Goal: Transaction & Acquisition: Purchase product/service

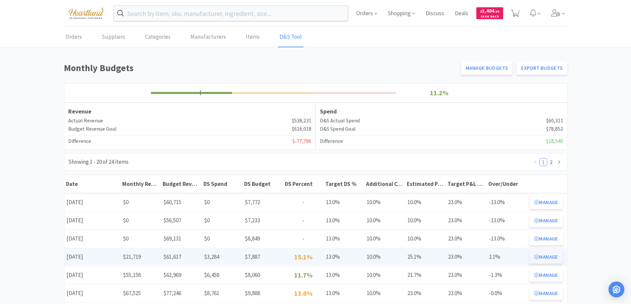
click at [560, 257] on button "Manage" at bounding box center [545, 257] width 33 height 13
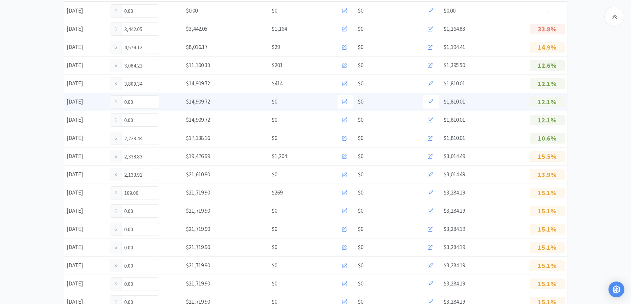
scroll to position [166, 0]
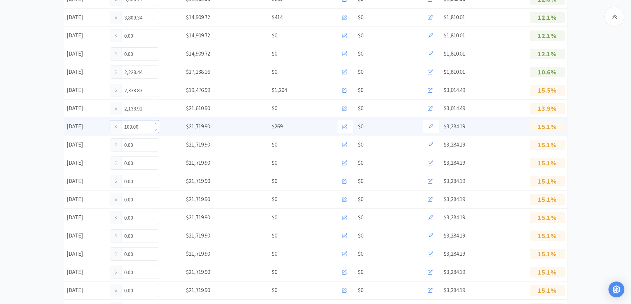
click at [145, 128] on input "109.00" at bounding box center [134, 127] width 49 height 13
type input "1"
type input "1,103.75"
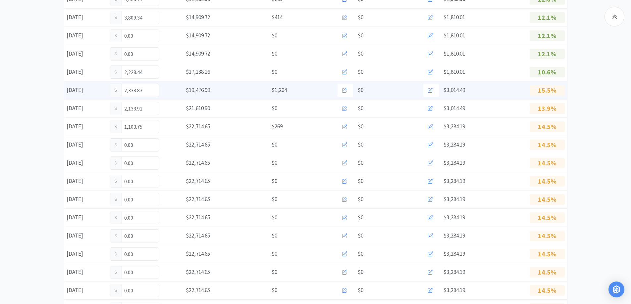
scroll to position [0, 0]
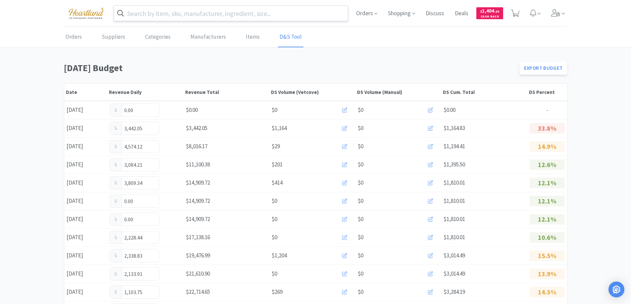
click at [198, 15] on input "text" at bounding box center [231, 13] width 234 height 15
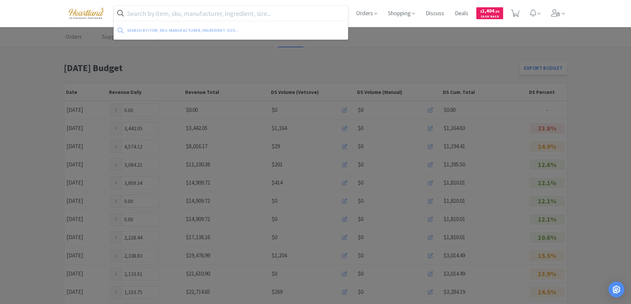
type input "a"
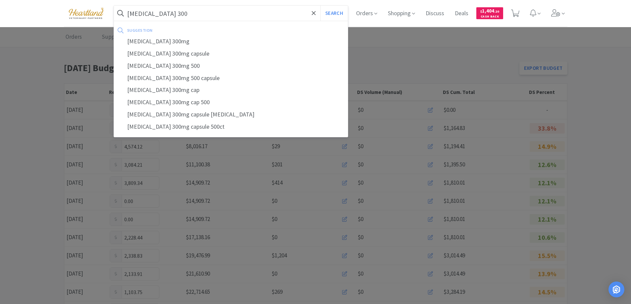
type input "[MEDICAL_DATA] 300"
click at [320, 6] on button "Search" at bounding box center [333, 13] width 27 height 15
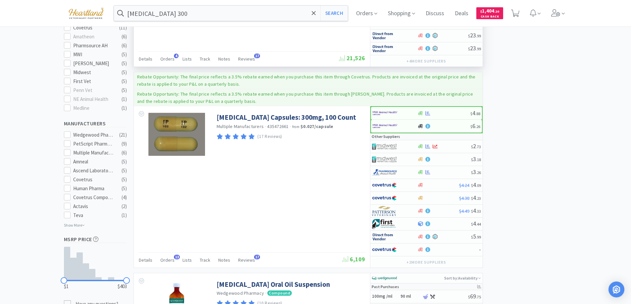
scroll to position [265, 0]
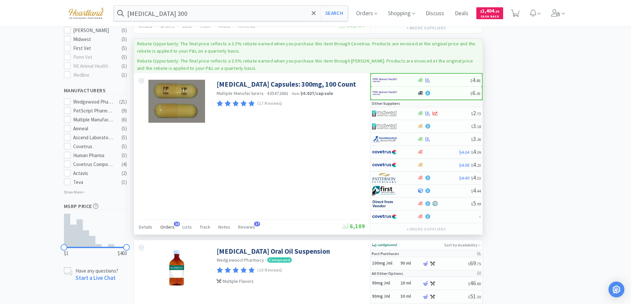
click at [166, 228] on span "Orders" at bounding box center [167, 227] width 14 height 6
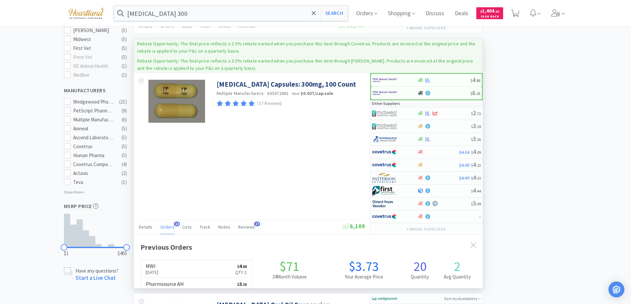
scroll to position [178, 349]
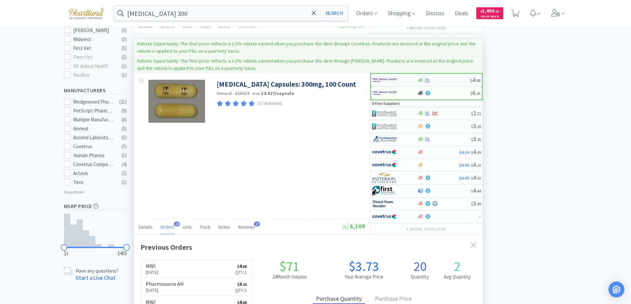
click at [402, 81] on div at bounding box center [391, 80] width 36 height 11
select select "1"
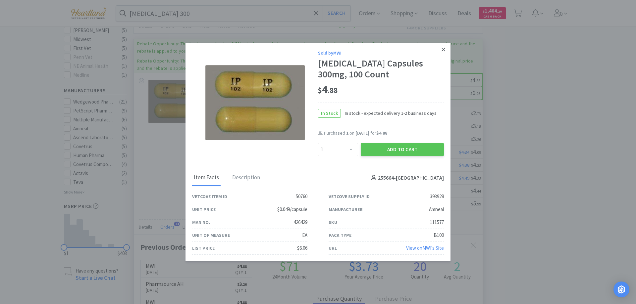
click at [441, 51] on icon at bounding box center [443, 50] width 4 height 6
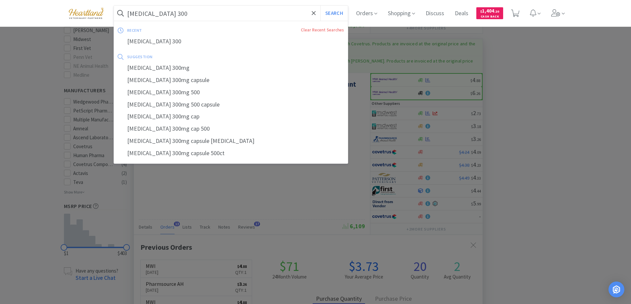
click at [178, 15] on input "gabapentin 300" at bounding box center [231, 13] width 234 height 15
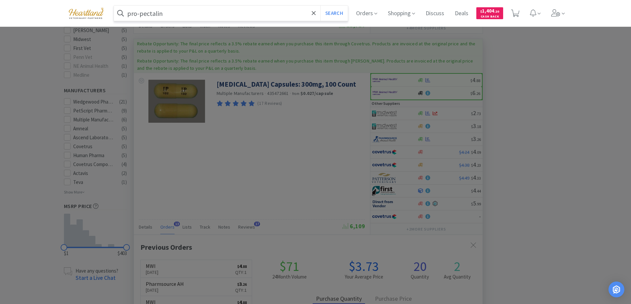
type input "pro-pectalin"
click at [320, 6] on button "Search" at bounding box center [333, 13] width 27 height 15
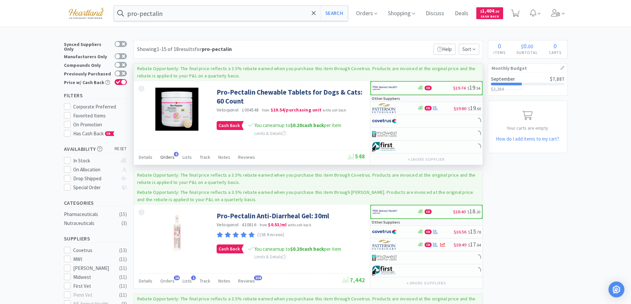
click at [161, 156] on span "Orders" at bounding box center [167, 157] width 14 height 6
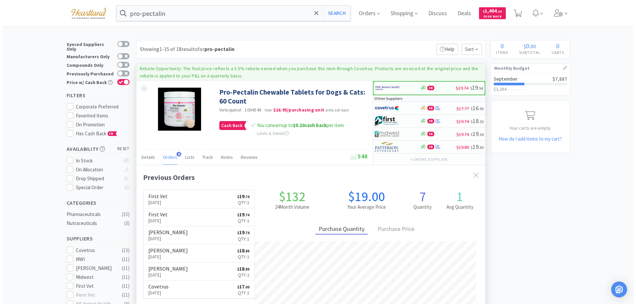
scroll to position [172, 349]
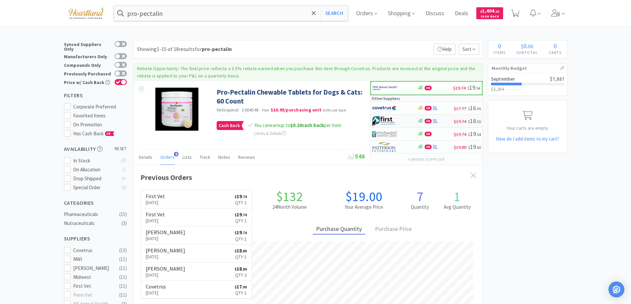
click at [400, 121] on div at bounding box center [390, 121] width 36 height 11
select select "1"
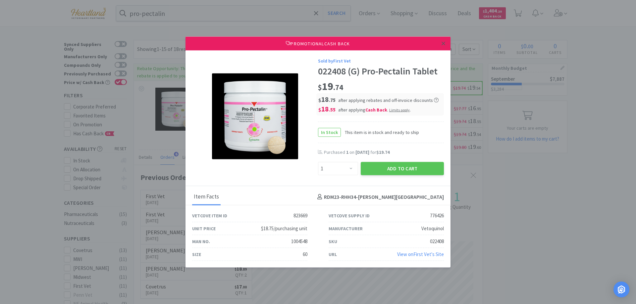
click at [446, 41] on link at bounding box center [444, 43] width 12 height 14
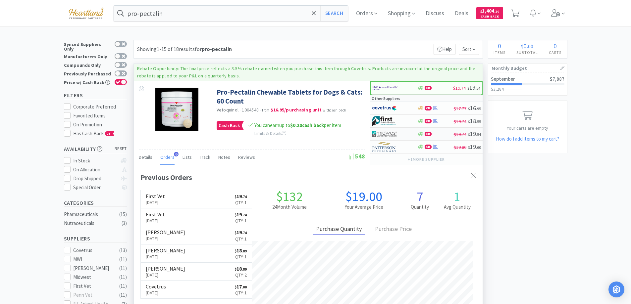
click at [400, 133] on div at bounding box center [390, 134] width 36 height 11
select select "1"
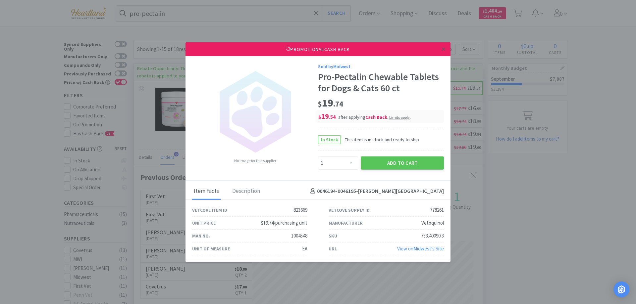
click at [442, 48] on icon at bounding box center [443, 49] width 4 height 4
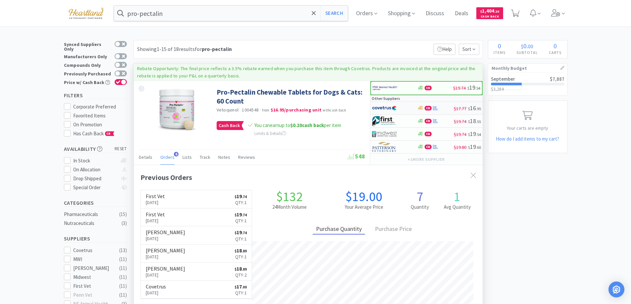
click at [401, 106] on div at bounding box center [390, 108] width 36 height 11
select select "1"
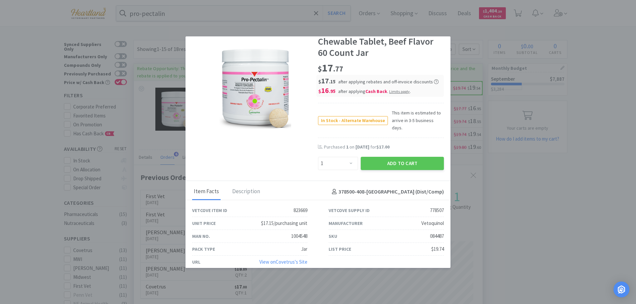
scroll to position [0, 0]
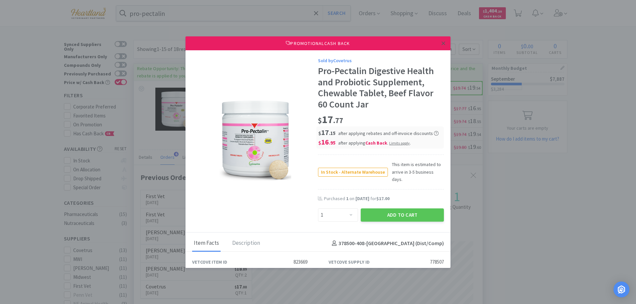
click at [441, 42] on icon at bounding box center [443, 43] width 4 height 4
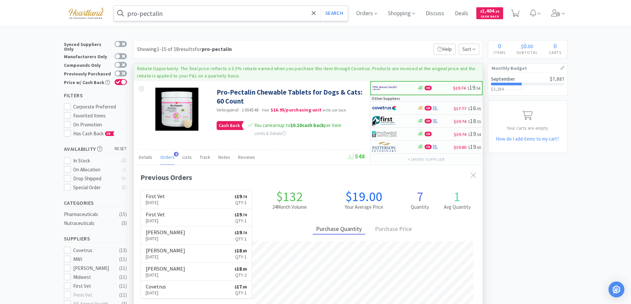
click at [201, 16] on input "pro-pectalin" at bounding box center [231, 13] width 234 height 15
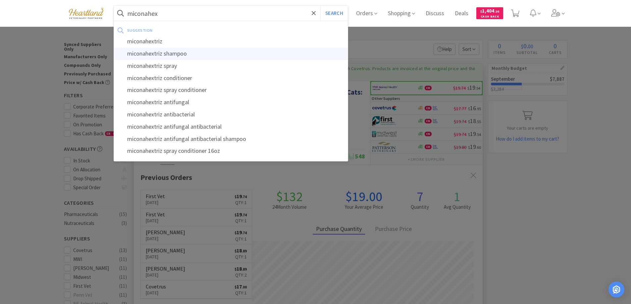
type input "miconahextriz shampoo"
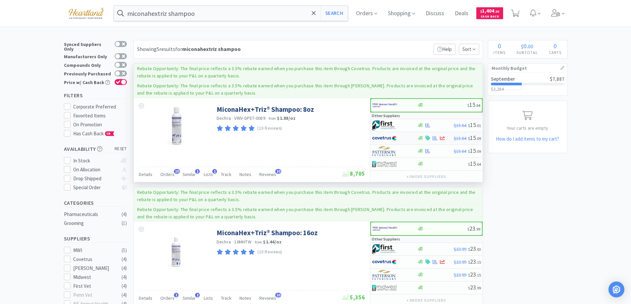
click at [409, 137] on div at bounding box center [394, 138] width 45 height 11
select select "1"
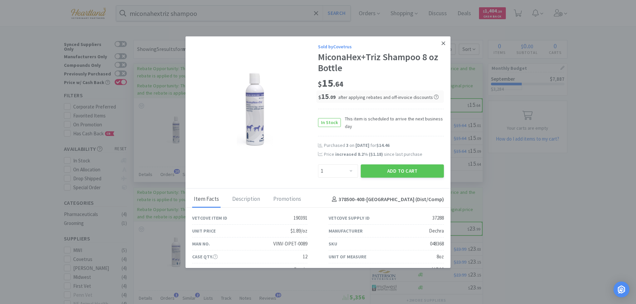
click at [441, 44] on icon at bounding box center [443, 43] width 4 height 4
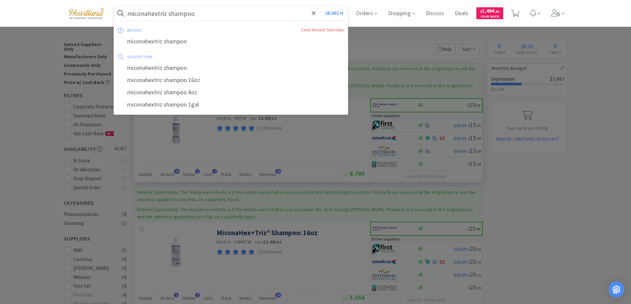
click at [244, 18] on input "miconahextriz shampoo" at bounding box center [231, 13] width 234 height 15
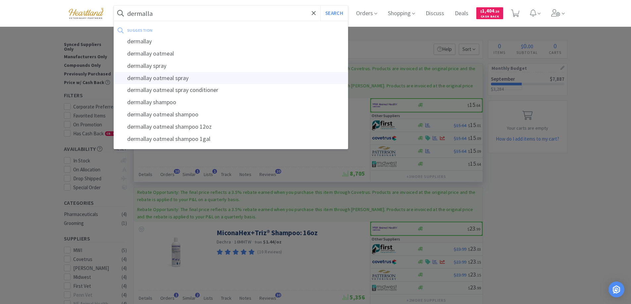
click at [168, 76] on div "dermallay oatmeal spray" at bounding box center [231, 78] width 234 height 12
type input "dermallay oatmeal spray"
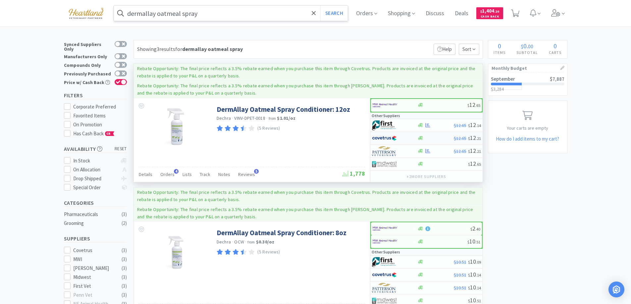
click at [407, 140] on div at bounding box center [390, 138] width 36 height 11
select select "1"
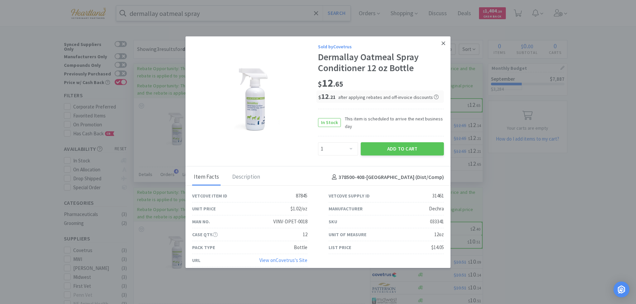
click at [441, 41] on icon at bounding box center [443, 43] width 4 height 4
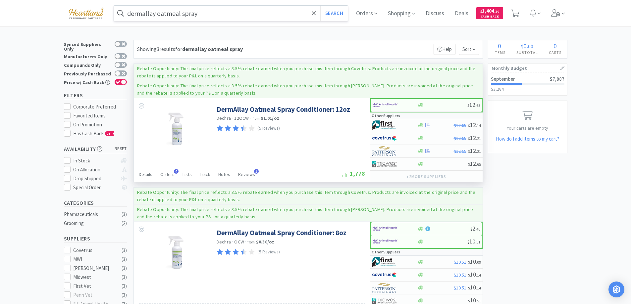
click at [239, 10] on input "dermallay oatmeal spray" at bounding box center [231, 13] width 234 height 15
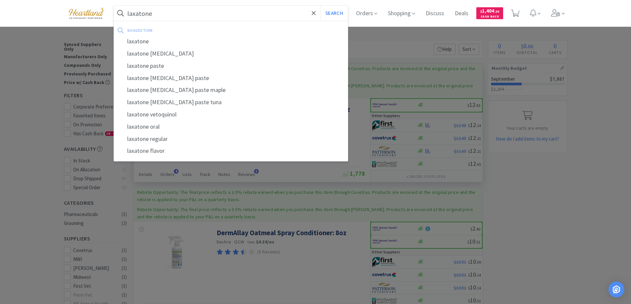
type input "laxatone"
click at [320, 6] on button "Search" at bounding box center [333, 13] width 27 height 15
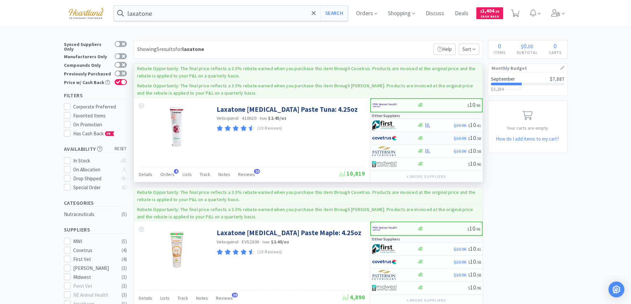
click at [404, 138] on div at bounding box center [390, 138] width 36 height 11
select select "1"
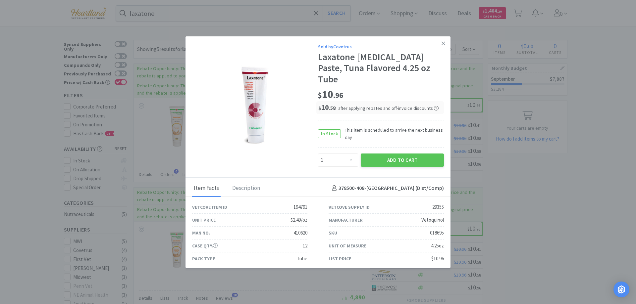
click at [441, 43] on icon at bounding box center [443, 43] width 4 height 6
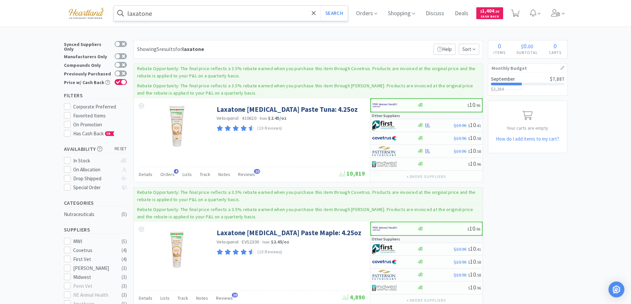
click at [195, 8] on input "laxatone" at bounding box center [231, 13] width 234 height 15
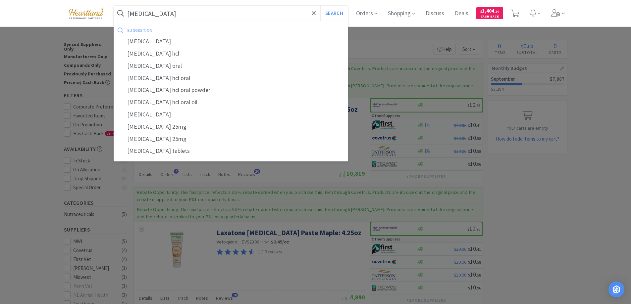
type input "hydroxyzine"
click at [320, 6] on button "Search" at bounding box center [333, 13] width 27 height 15
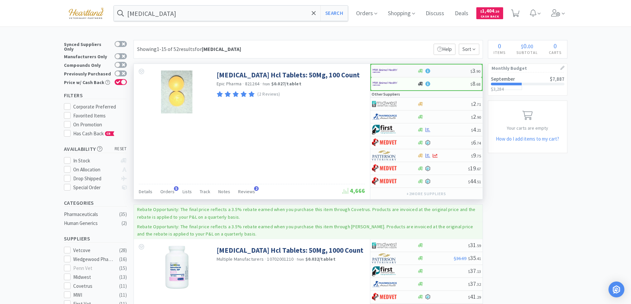
click at [407, 72] on div at bounding box center [391, 70] width 36 height 11
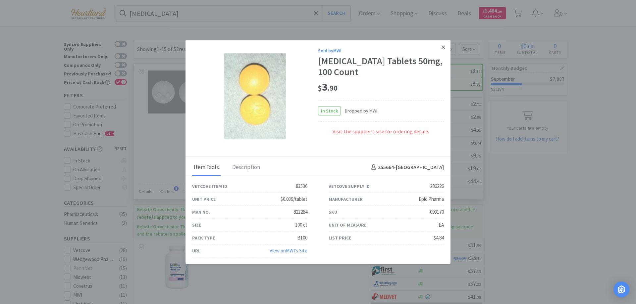
click at [443, 46] on icon at bounding box center [443, 47] width 4 height 6
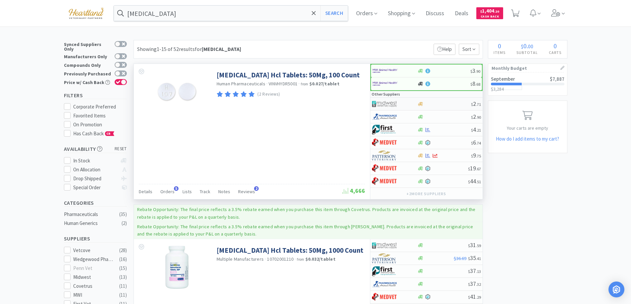
click at [407, 106] on div at bounding box center [390, 103] width 36 height 11
select select "1"
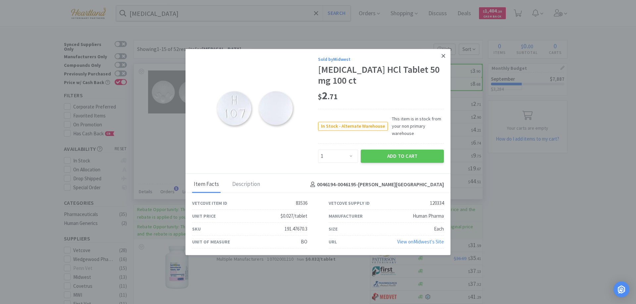
click at [444, 57] on icon at bounding box center [443, 56] width 4 height 4
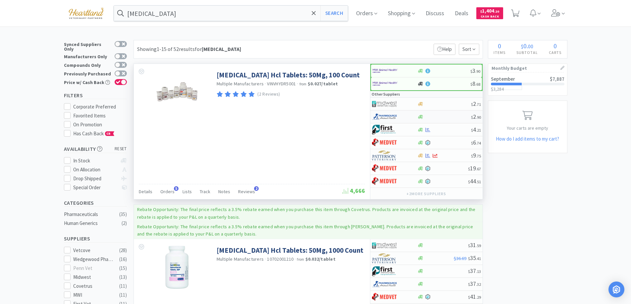
click at [407, 117] on div at bounding box center [390, 116] width 36 height 11
select select "1"
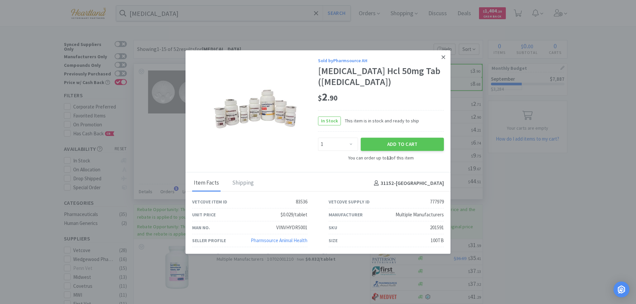
click at [443, 56] on icon at bounding box center [443, 57] width 4 height 6
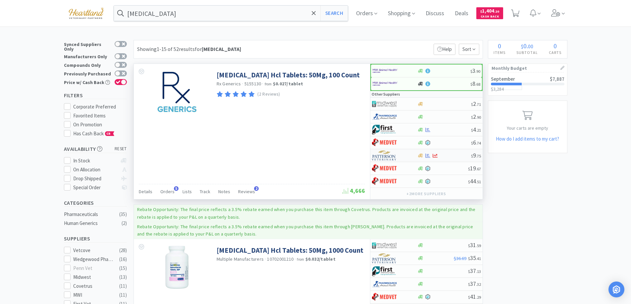
click at [402, 155] on div at bounding box center [390, 155] width 36 height 11
select select "1"
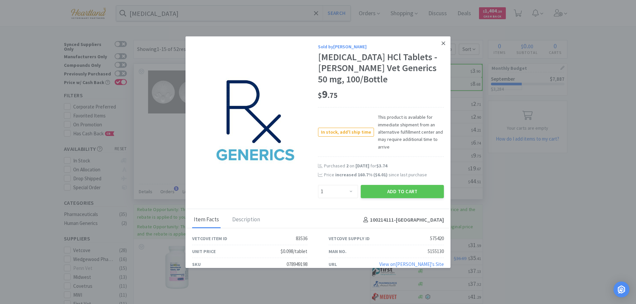
click at [441, 44] on icon at bounding box center [443, 43] width 4 height 6
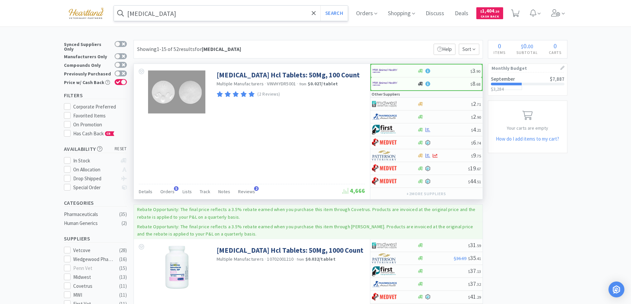
click at [172, 9] on input "hydroxyzine" at bounding box center [231, 13] width 234 height 15
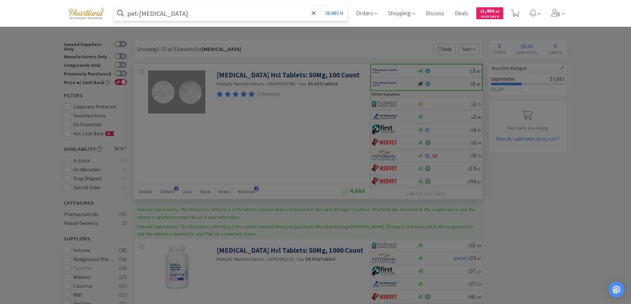
type input "pet-enema"
click at [320, 6] on button "Search" at bounding box center [333, 13] width 27 height 15
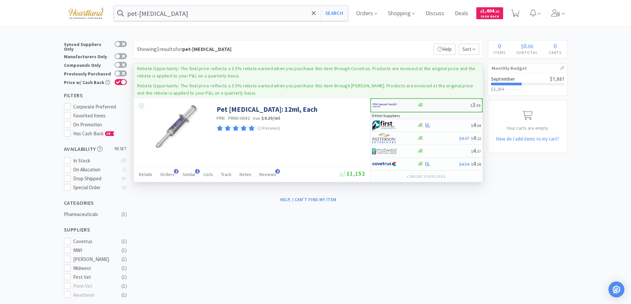
click at [408, 103] on div at bounding box center [391, 105] width 36 height 11
select select "1"
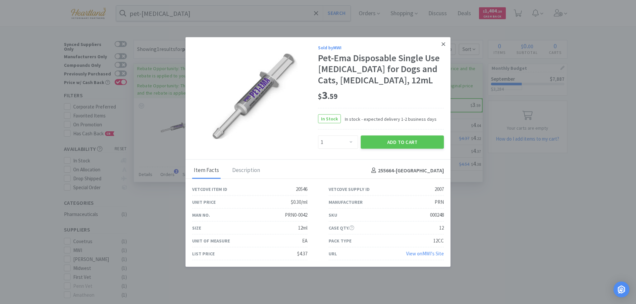
click at [441, 42] on link at bounding box center [444, 44] width 12 height 14
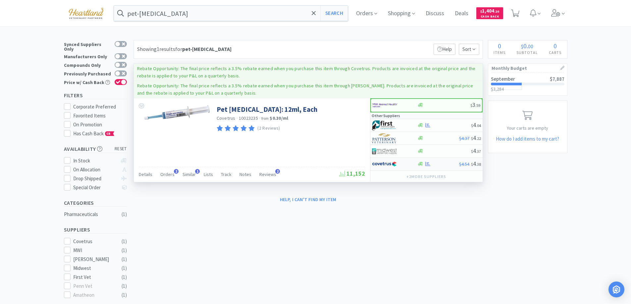
click at [406, 162] on div at bounding box center [390, 164] width 36 height 11
select select "1"
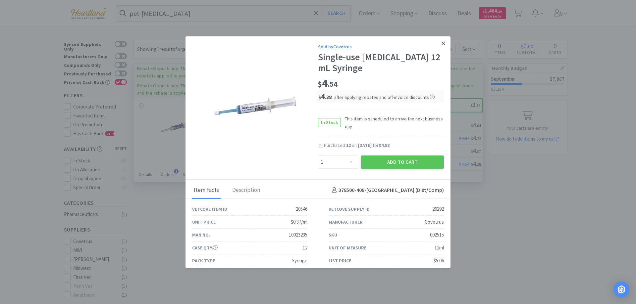
click at [441, 41] on link at bounding box center [444, 43] width 12 height 14
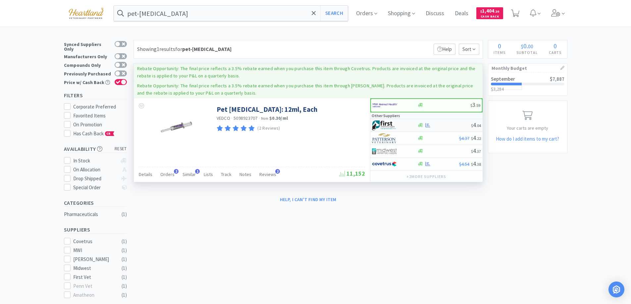
click at [408, 121] on div at bounding box center [394, 125] width 45 height 11
select select "1"
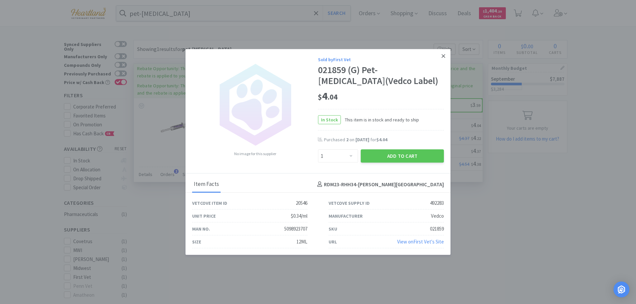
click at [445, 57] on icon at bounding box center [443, 56] width 4 height 6
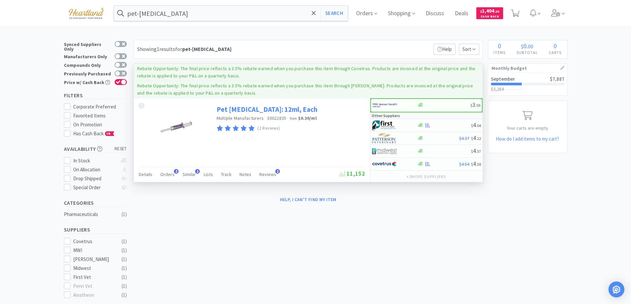
click at [229, 111] on link "Pet Enema: 12ml, Each" at bounding box center [267, 109] width 101 height 9
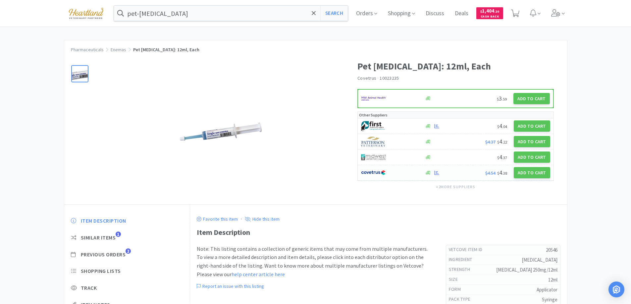
click at [402, 175] on div at bounding box center [389, 172] width 56 height 11
select select "1"
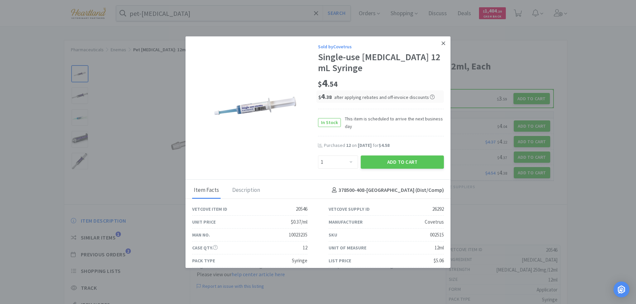
click at [441, 43] on icon at bounding box center [443, 43] width 4 height 4
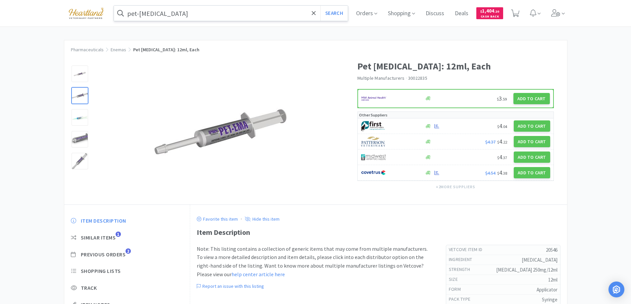
click at [205, 15] on input "pet-enema" at bounding box center [231, 13] width 234 height 15
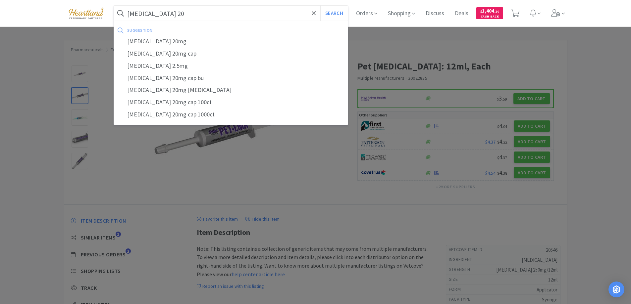
type input "fluoxetine 20"
click at [320, 6] on button "Search" at bounding box center [333, 13] width 27 height 15
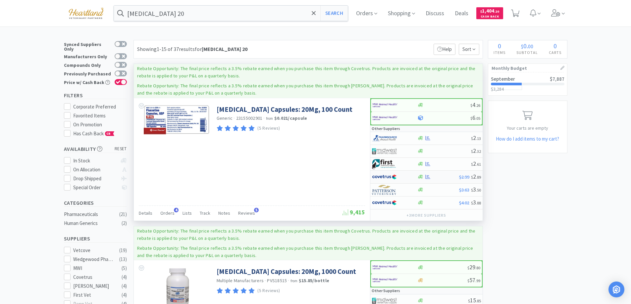
click at [400, 178] on div at bounding box center [390, 177] width 36 height 11
select select "1"
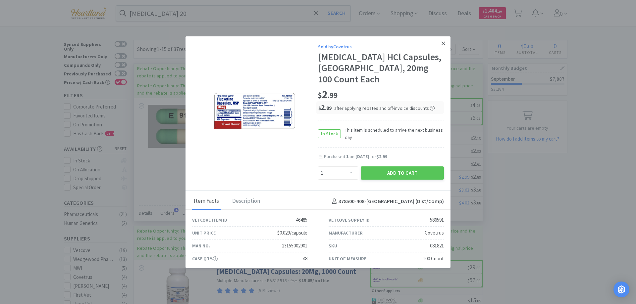
click at [441, 45] on icon at bounding box center [443, 43] width 4 height 4
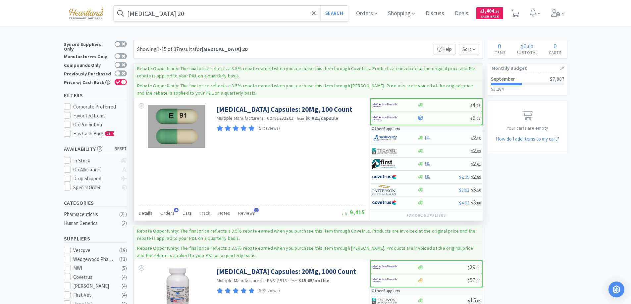
click at [210, 16] on input "fluoxetine 20" at bounding box center [231, 13] width 234 height 15
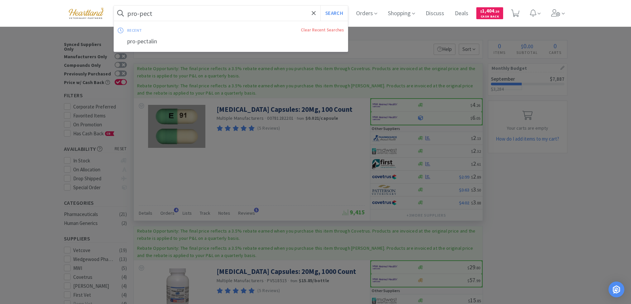
type input "pro-pect"
click at [320, 6] on button "Search" at bounding box center [333, 13] width 27 height 15
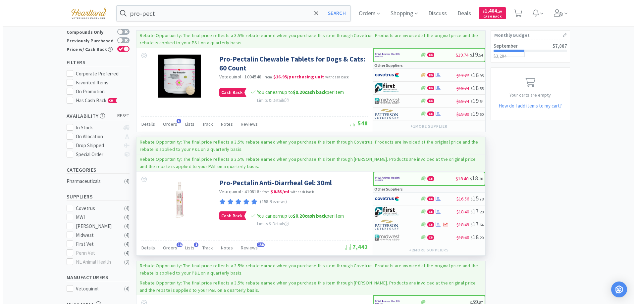
scroll to position [99, 0]
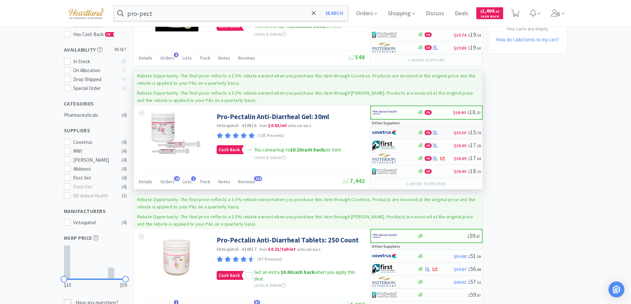
click at [406, 131] on div at bounding box center [390, 132] width 36 height 11
select select "1"
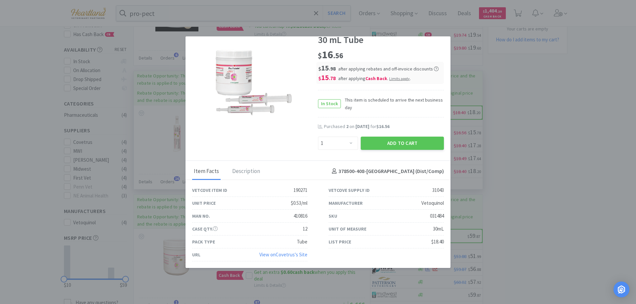
scroll to position [0, 0]
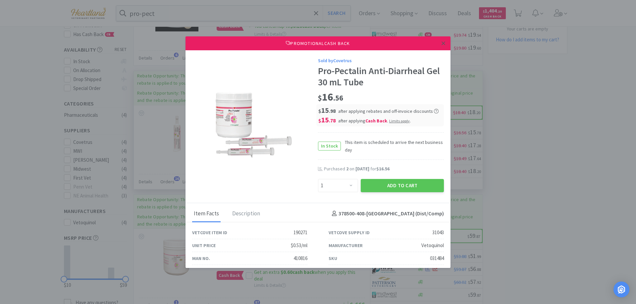
click at [441, 41] on icon at bounding box center [443, 43] width 4 height 6
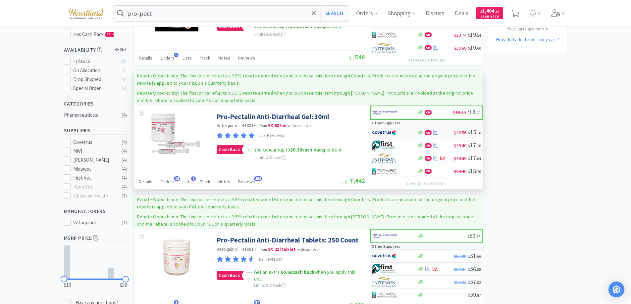
click at [405, 131] on div at bounding box center [390, 132] width 36 height 11
select select "1"
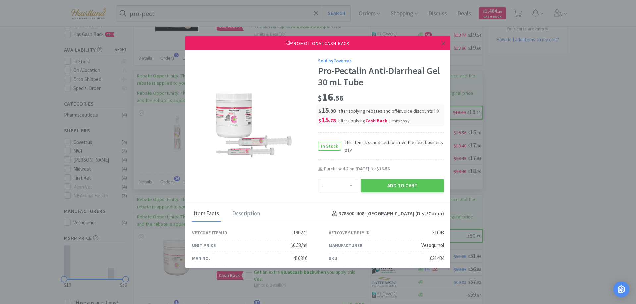
click at [441, 42] on icon at bounding box center [443, 43] width 4 height 6
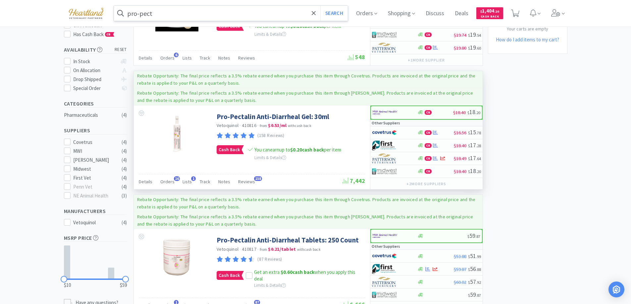
click at [216, 19] on input "pro-pect" at bounding box center [231, 13] width 234 height 15
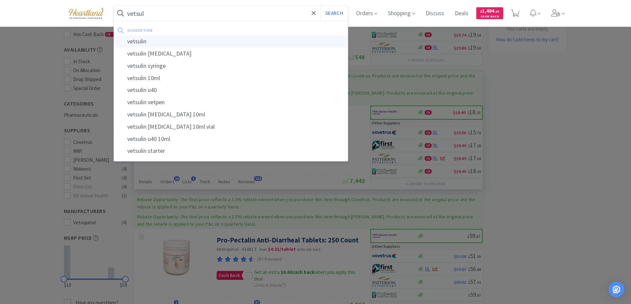
click at [140, 41] on div "vetsulin" at bounding box center [231, 41] width 234 height 12
type input "vetsulin"
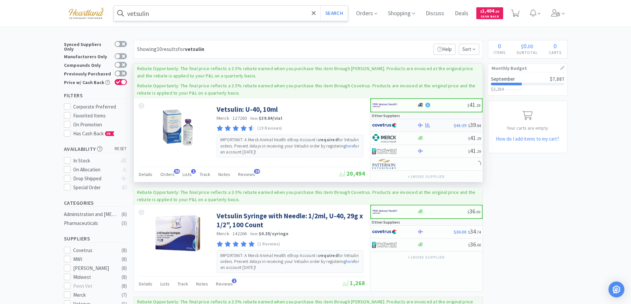
click at [404, 123] on div at bounding box center [390, 125] width 36 height 11
select select "2"
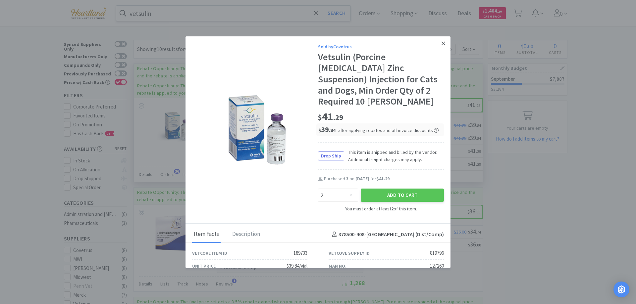
click at [441, 42] on icon at bounding box center [443, 43] width 4 height 6
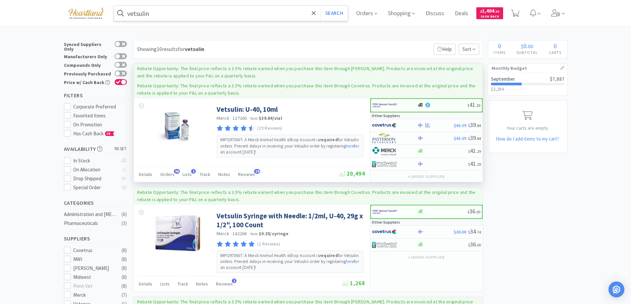
click at [163, 17] on input "vetsulin" at bounding box center [231, 13] width 234 height 15
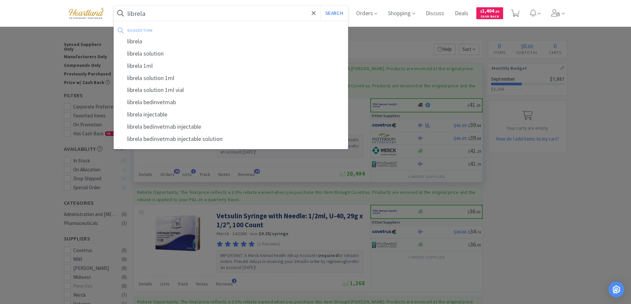
type input "librela"
click at [320, 6] on button "Search" at bounding box center [333, 13] width 27 height 15
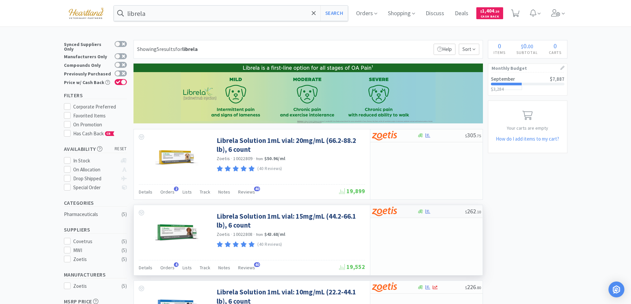
click at [409, 213] on div at bounding box center [394, 211] width 45 height 11
select select "1"
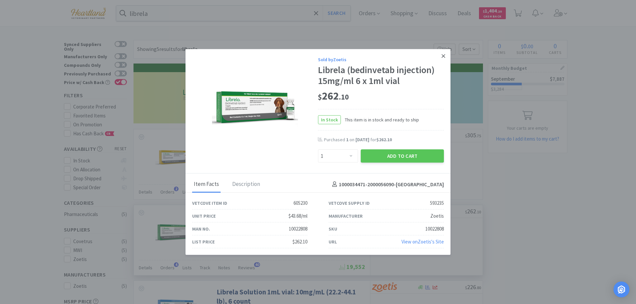
click at [443, 54] on icon at bounding box center [443, 56] width 4 height 6
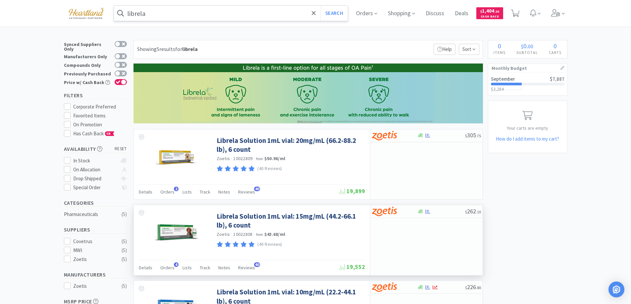
click at [179, 15] on input "librela" at bounding box center [231, 13] width 234 height 15
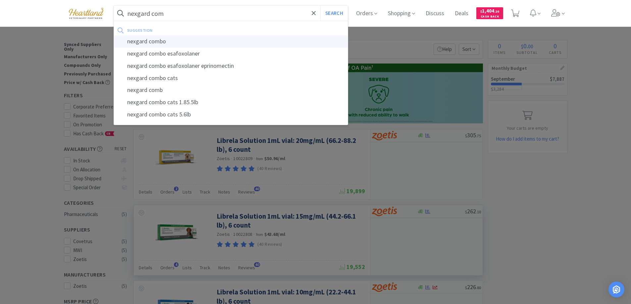
click at [162, 39] on div "nexgard combo" at bounding box center [231, 41] width 234 height 12
type input "nexgard combo"
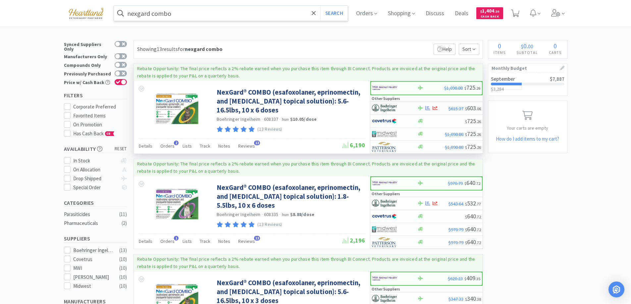
click at [411, 107] on div at bounding box center [394, 108] width 45 height 11
select select "1"
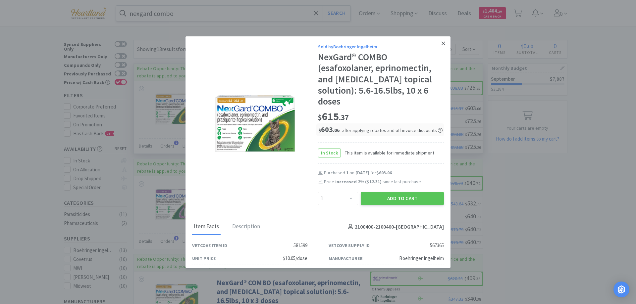
click at [441, 43] on icon at bounding box center [443, 43] width 4 height 6
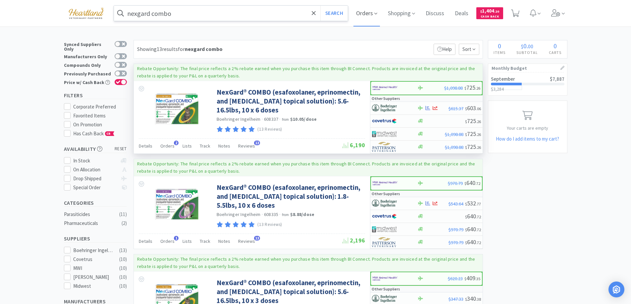
click at [376, 10] on span "Orders" at bounding box center [366, 13] width 26 height 26
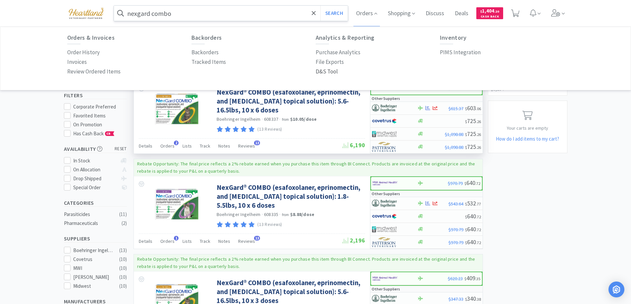
click at [321, 69] on p "D&S Tool" at bounding box center [327, 71] width 22 height 9
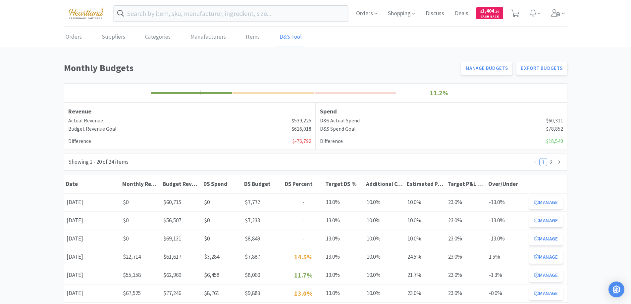
click at [555, 253] on button "Manage" at bounding box center [545, 257] width 33 height 13
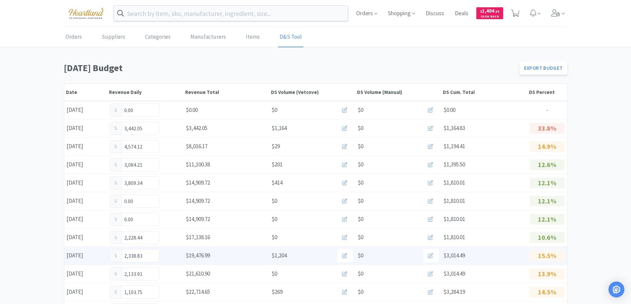
scroll to position [99, 0]
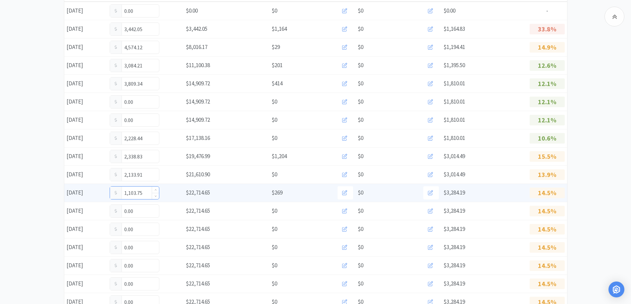
click at [148, 194] on input "1,103.75" at bounding box center [134, 193] width 49 height 13
type input "1"
type input "2,008.75"
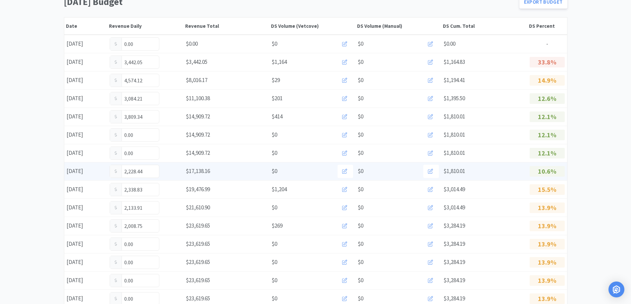
scroll to position [0, 0]
